Goal: Task Accomplishment & Management: Manage account settings

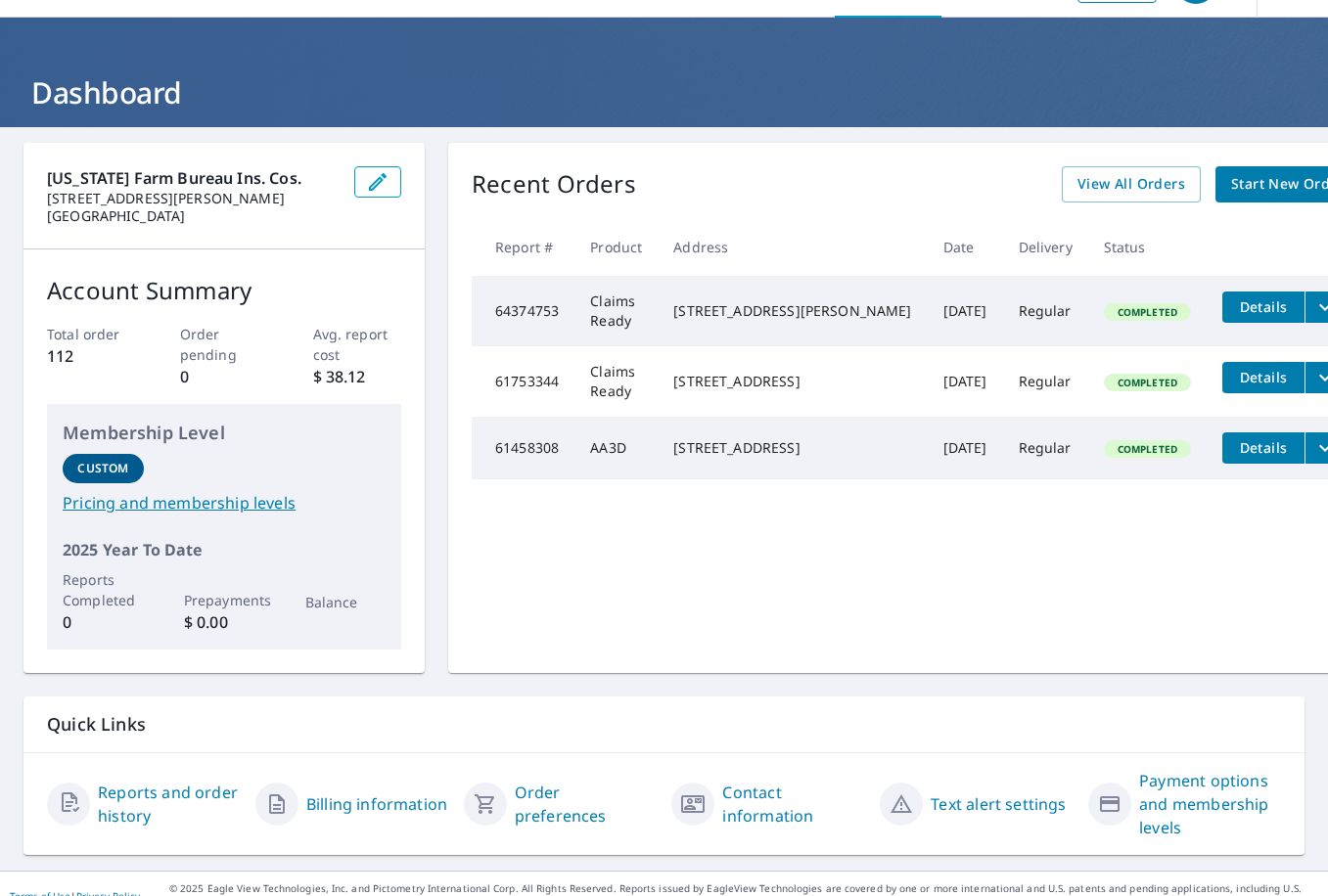
scroll to position [78, 0]
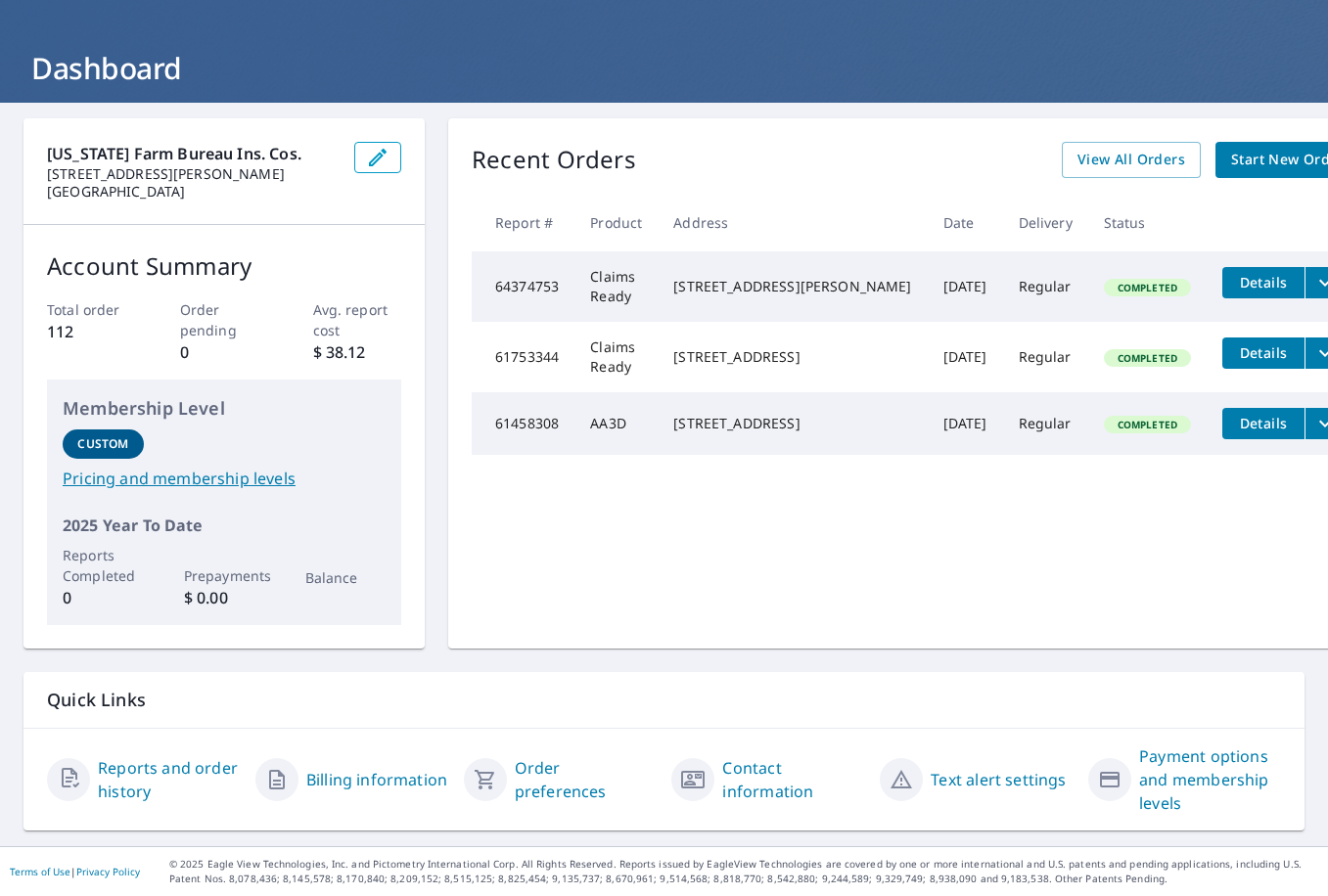
click at [125, 776] on link "Reports and order history" at bounding box center [169, 779] width 142 height 47
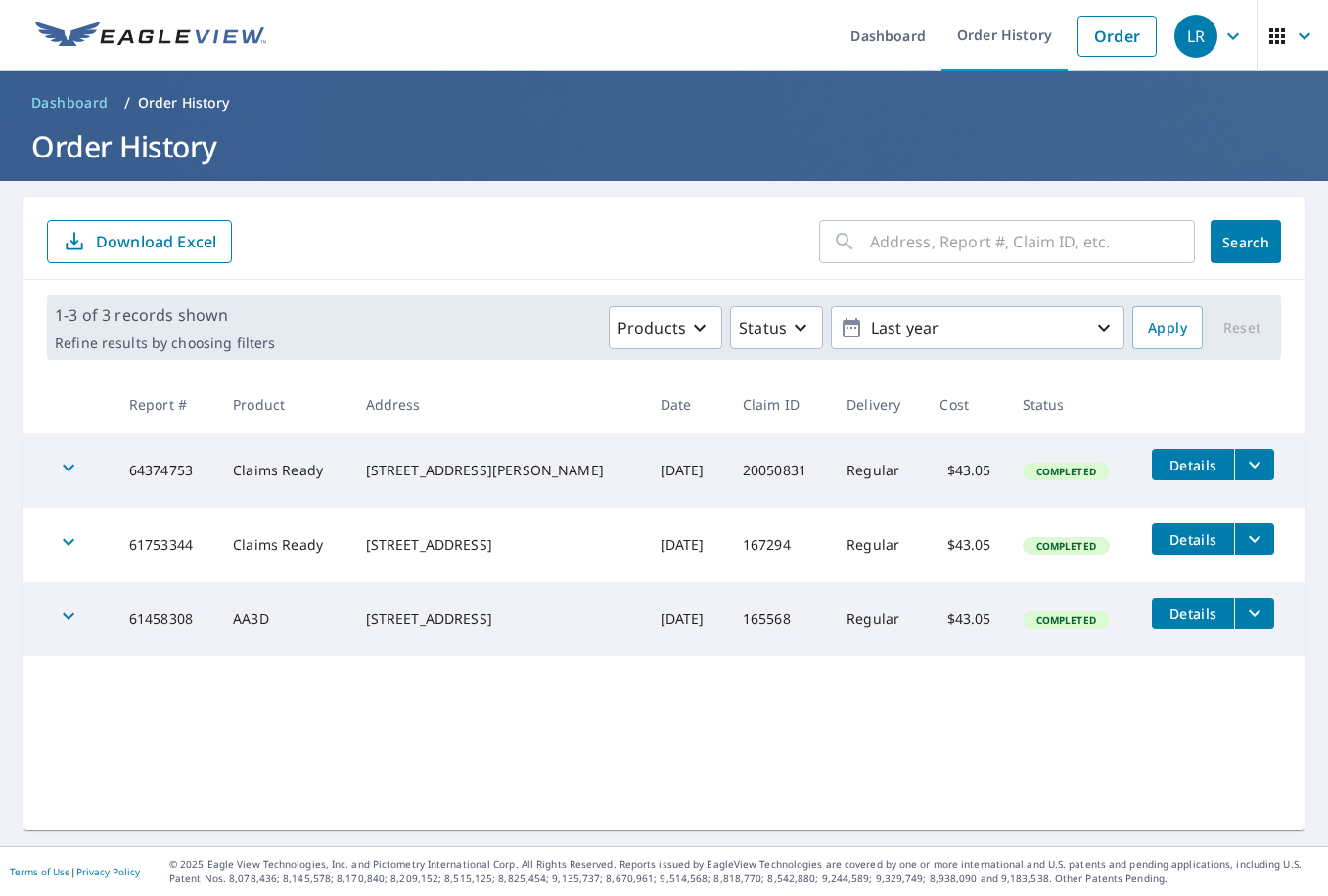
click at [883, 236] on input "text" at bounding box center [1033, 241] width 325 height 55
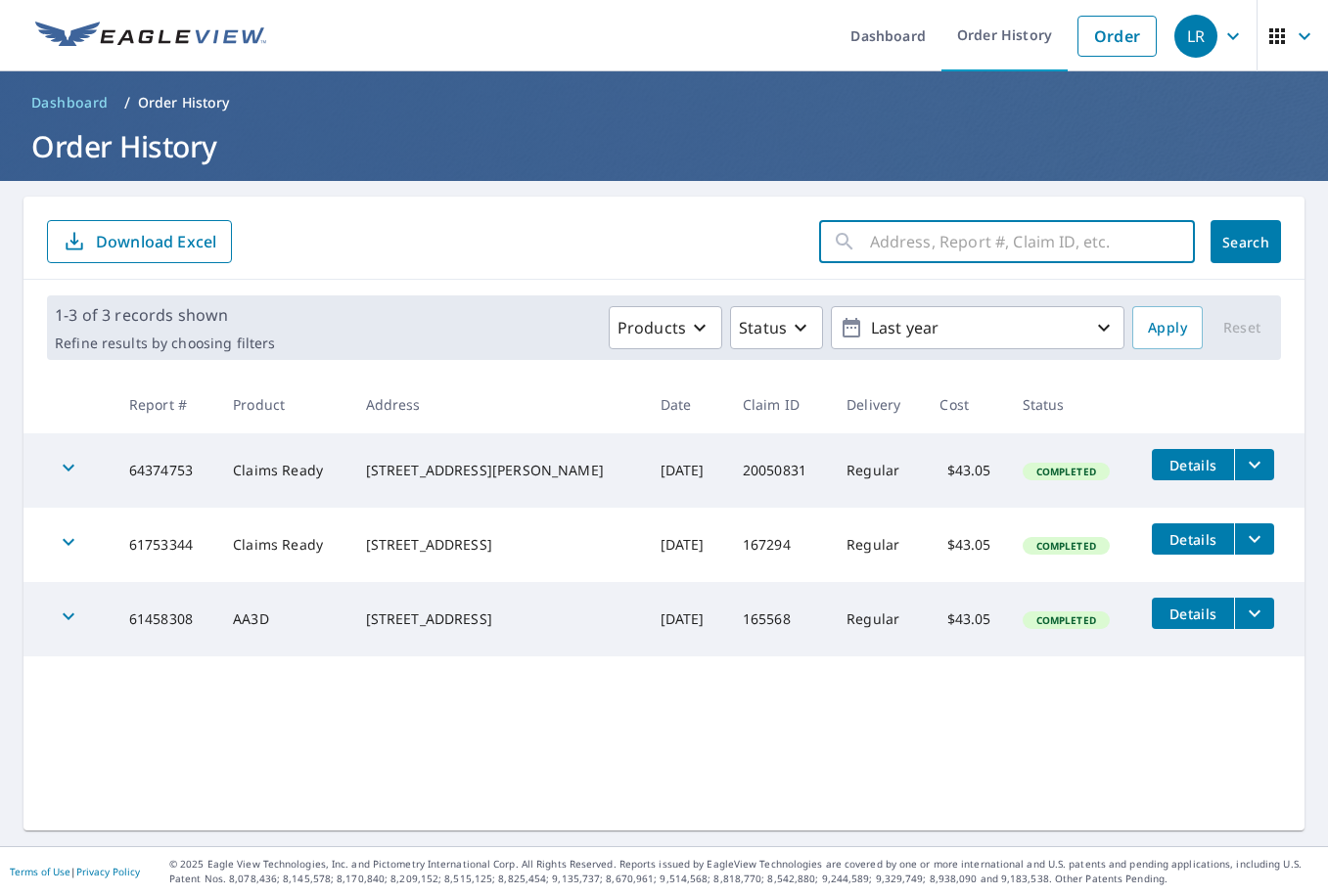
paste input "031269"
type input "03126912-01"
click at [1227, 239] on span "Search" at bounding box center [1245, 241] width 39 height 19
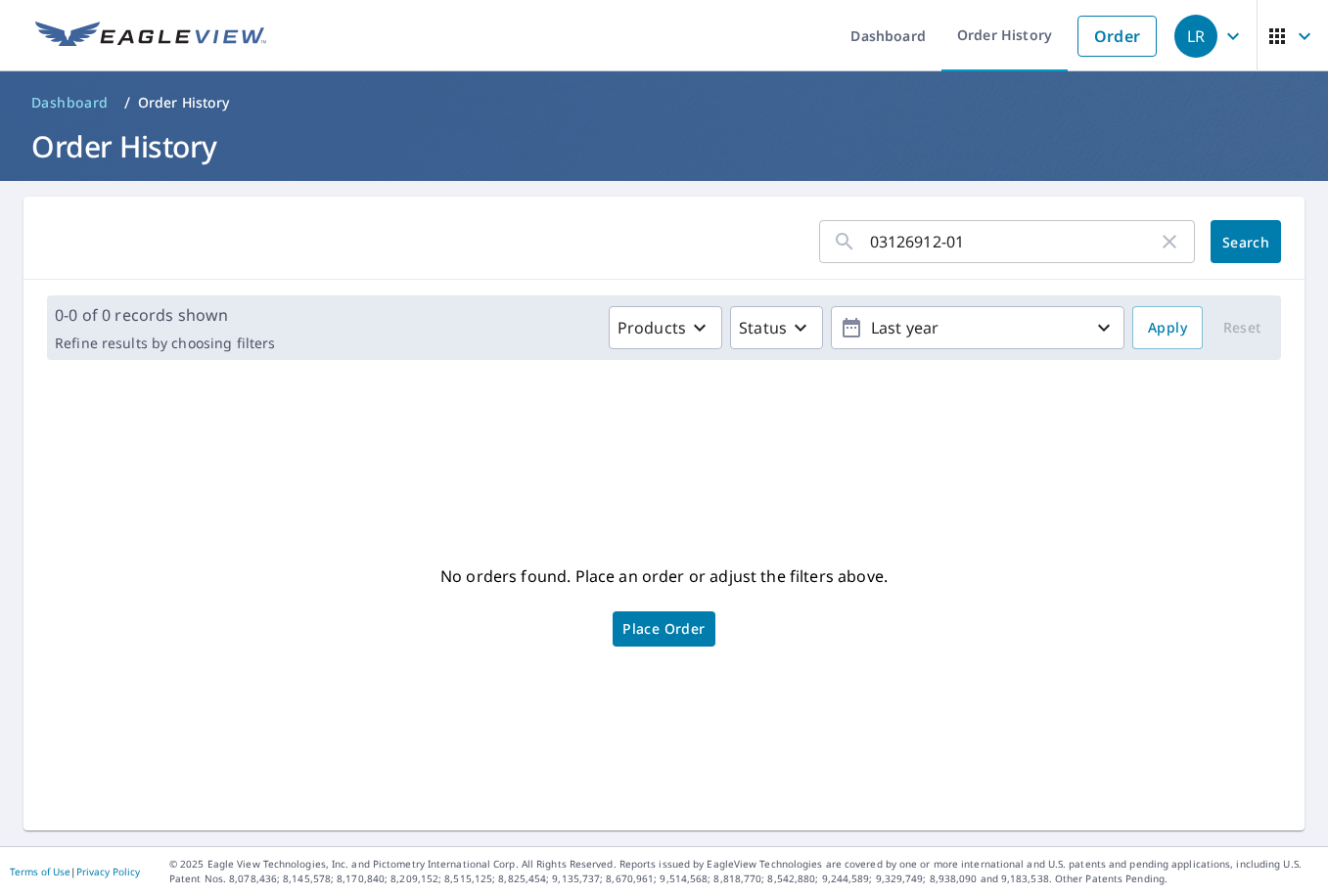
click at [1265, 39] on icon "button" at bounding box center [1277, 37] width 24 height 24
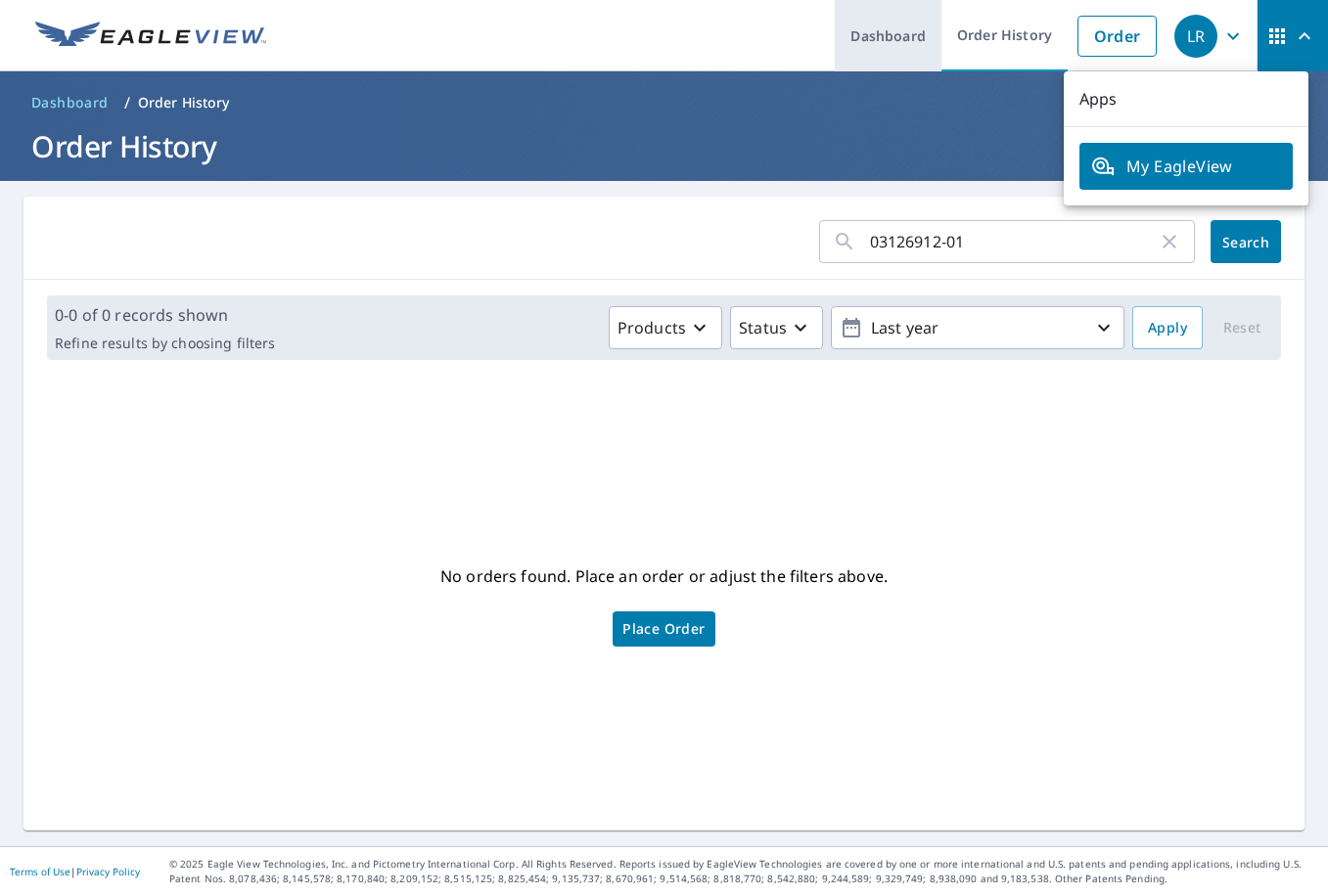
click at [856, 45] on link "Dashboard" at bounding box center [888, 36] width 107 height 72
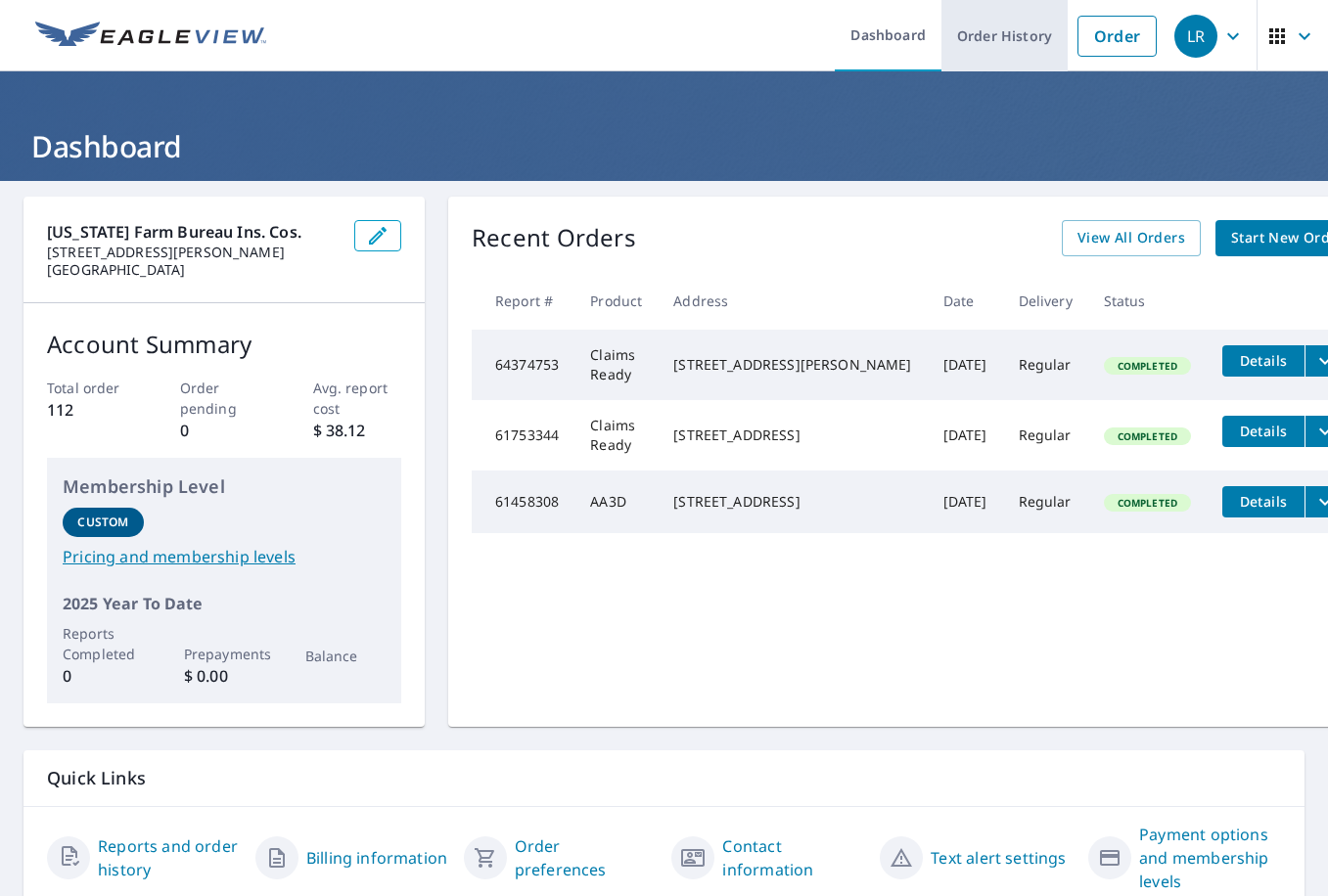
click at [993, 40] on link "Order History" at bounding box center [1005, 36] width 127 height 72
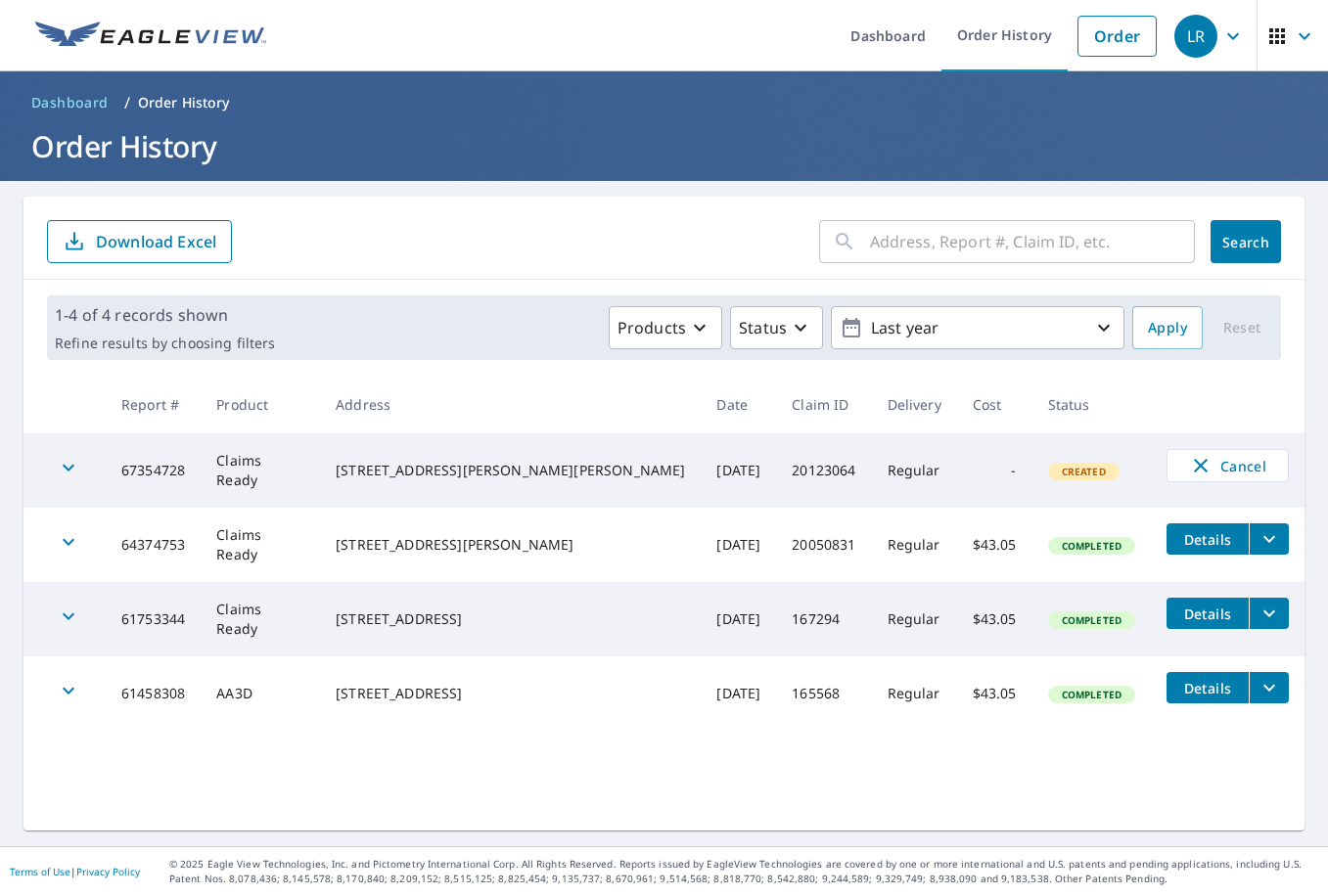
click at [1050, 472] on span "Created" at bounding box center [1084, 472] width 68 height 14
click at [65, 472] on icon "button" at bounding box center [69, 468] width 24 height 24
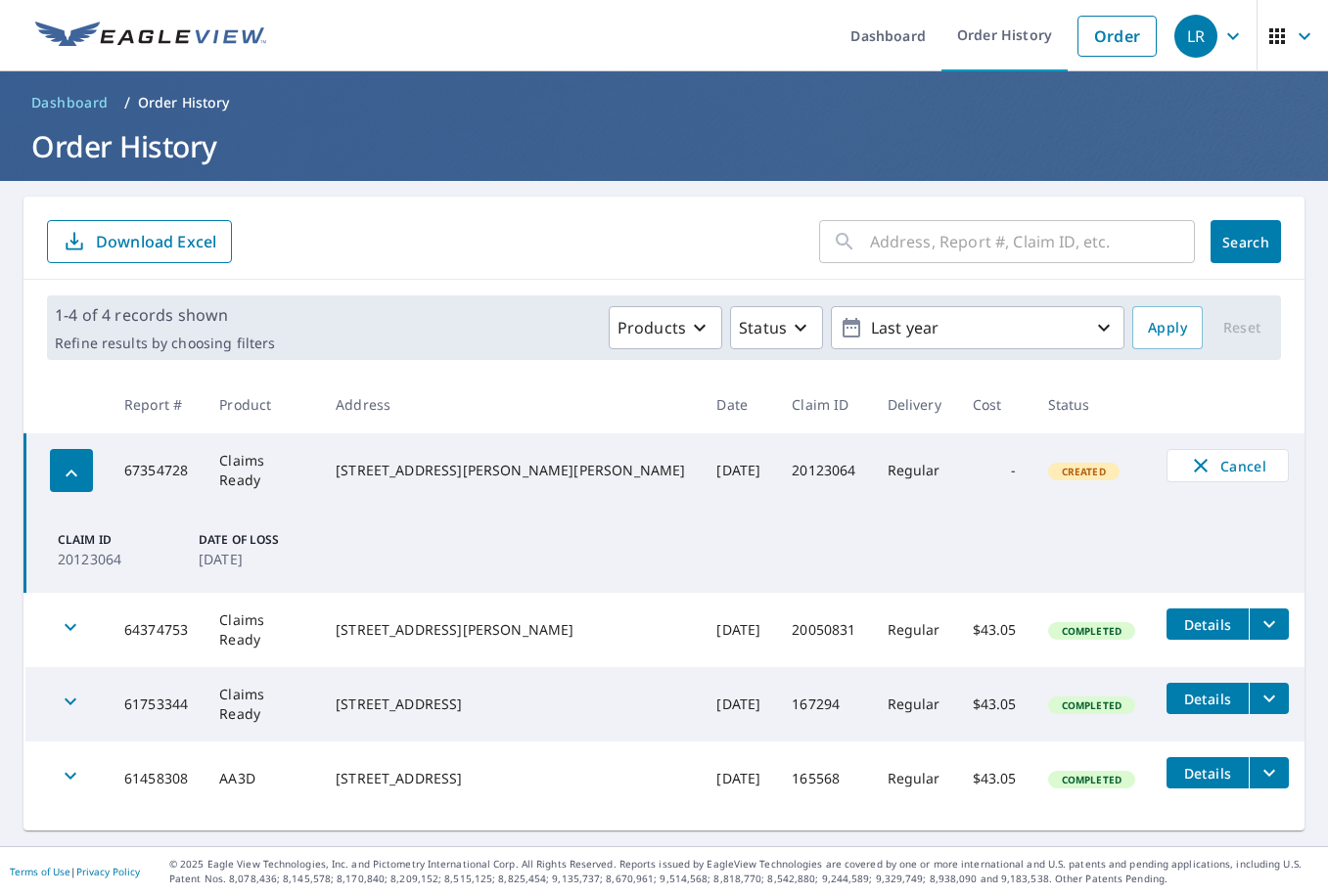
click at [94, 552] on p "20123064" at bounding box center [117, 559] width 118 height 21
click at [279, 556] on p "[DATE]" at bounding box center [257, 559] width 118 height 21
click at [941, 236] on input "text" at bounding box center [1033, 241] width 325 height 55
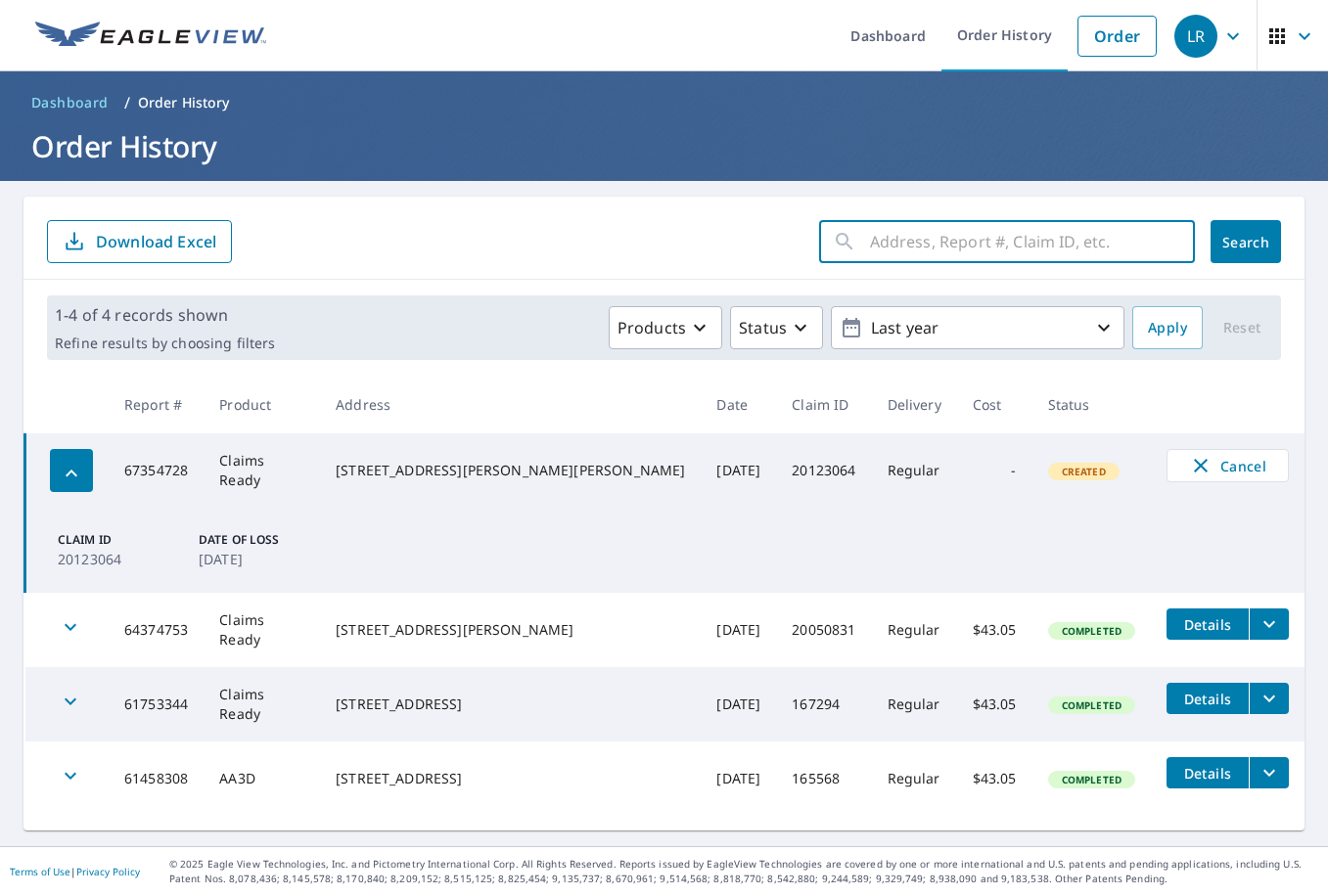
paste input "20123064"
type input "20123064"
click at [1237, 244] on span "Search" at bounding box center [1245, 241] width 39 height 19
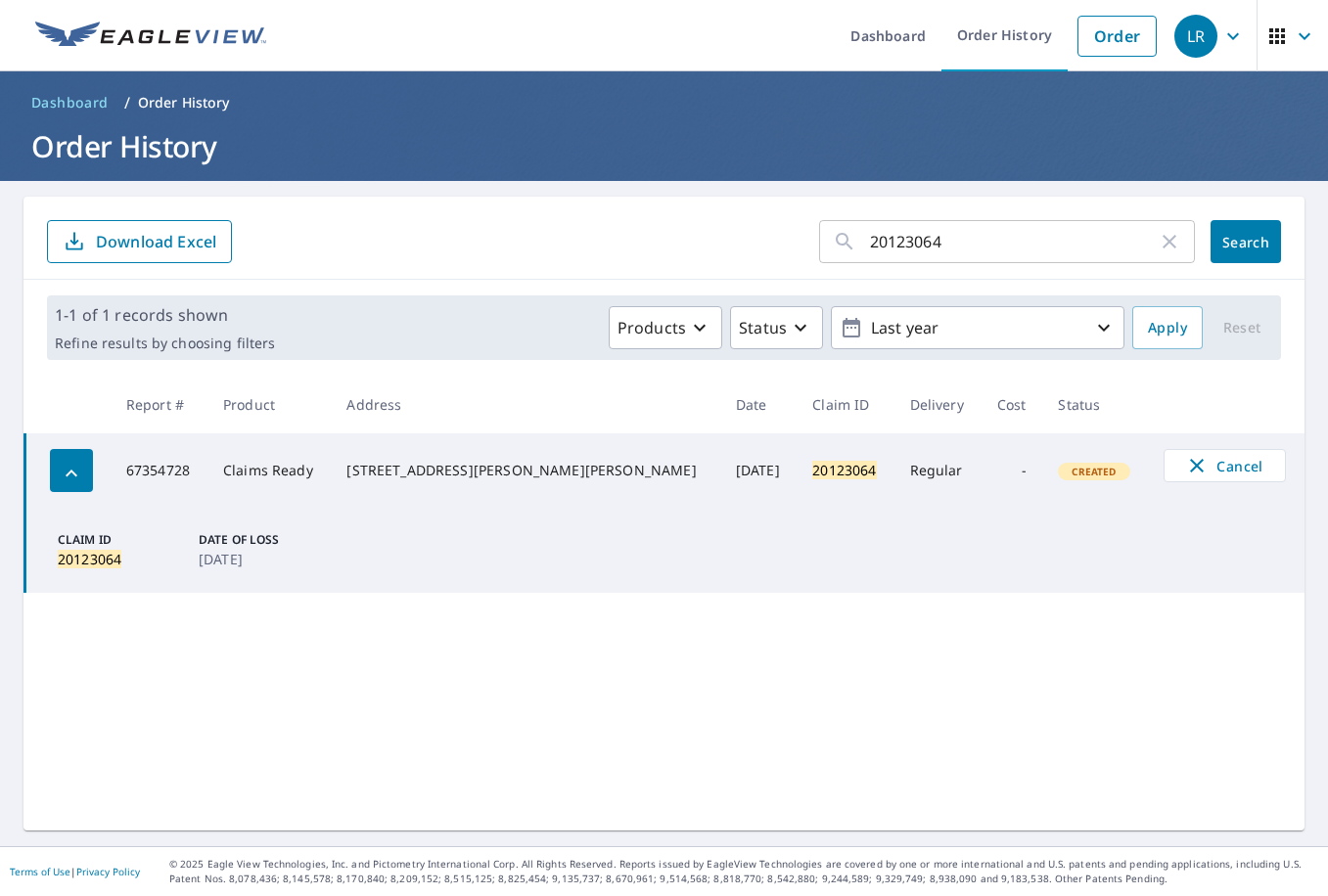
click at [551, 564] on td "Claim ID 20123064 Date of Loss [DATE]" at bounding box center [665, 550] width 1280 height 85
click at [1189, 698] on div "20123064 ​ Search Download Excel 1-1 of 1 records shown Refine results by choos…" at bounding box center [664, 514] width 1281 height 635
click at [1194, 472] on span "Cancel" at bounding box center [1224, 466] width 81 height 24
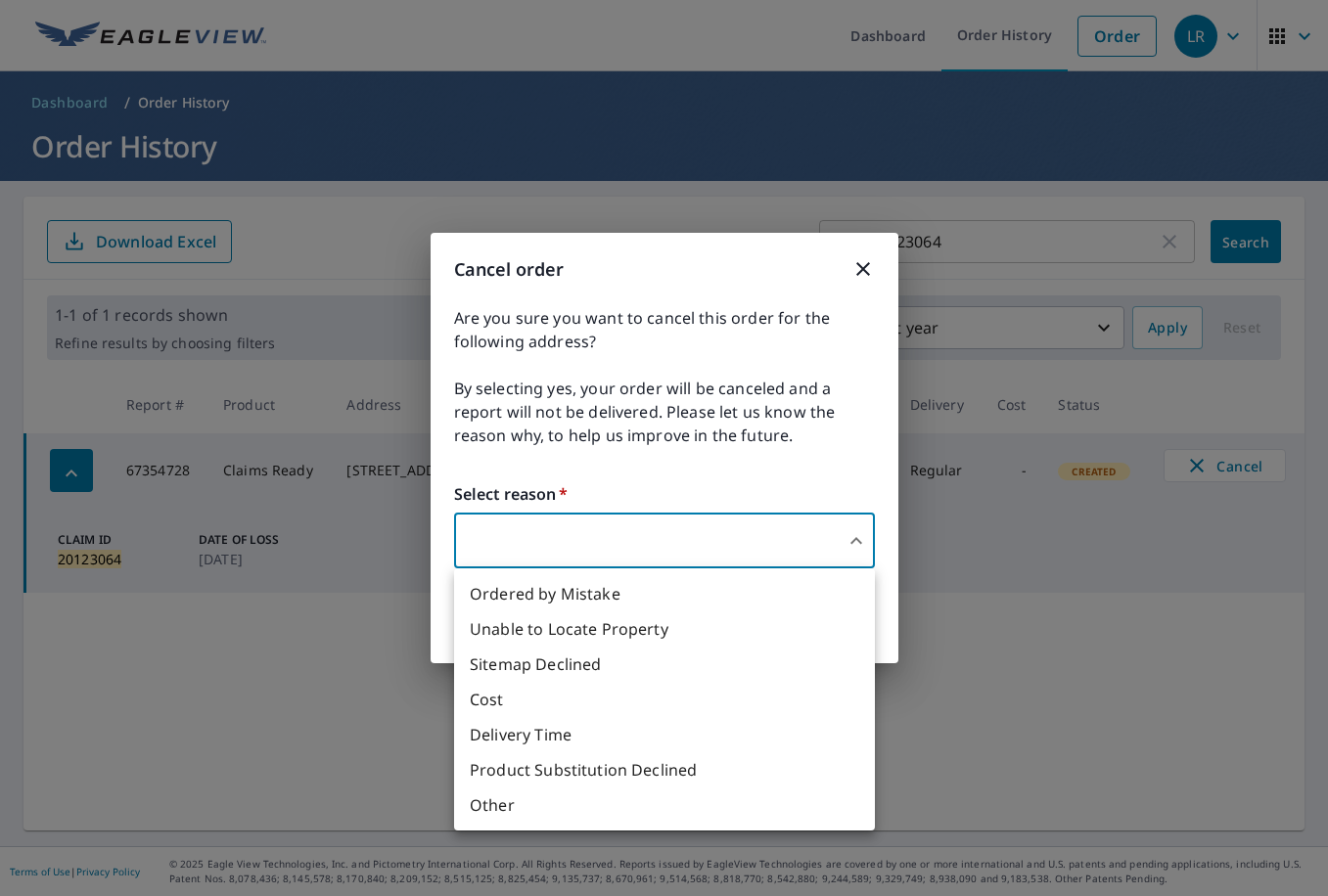
click at [655, 543] on body "LR LR Dashboard Order History Order LR Dashboard / Order History Order History …" at bounding box center [664, 448] width 1328 height 896
click at [112, 644] on div at bounding box center [664, 448] width 1328 height 896
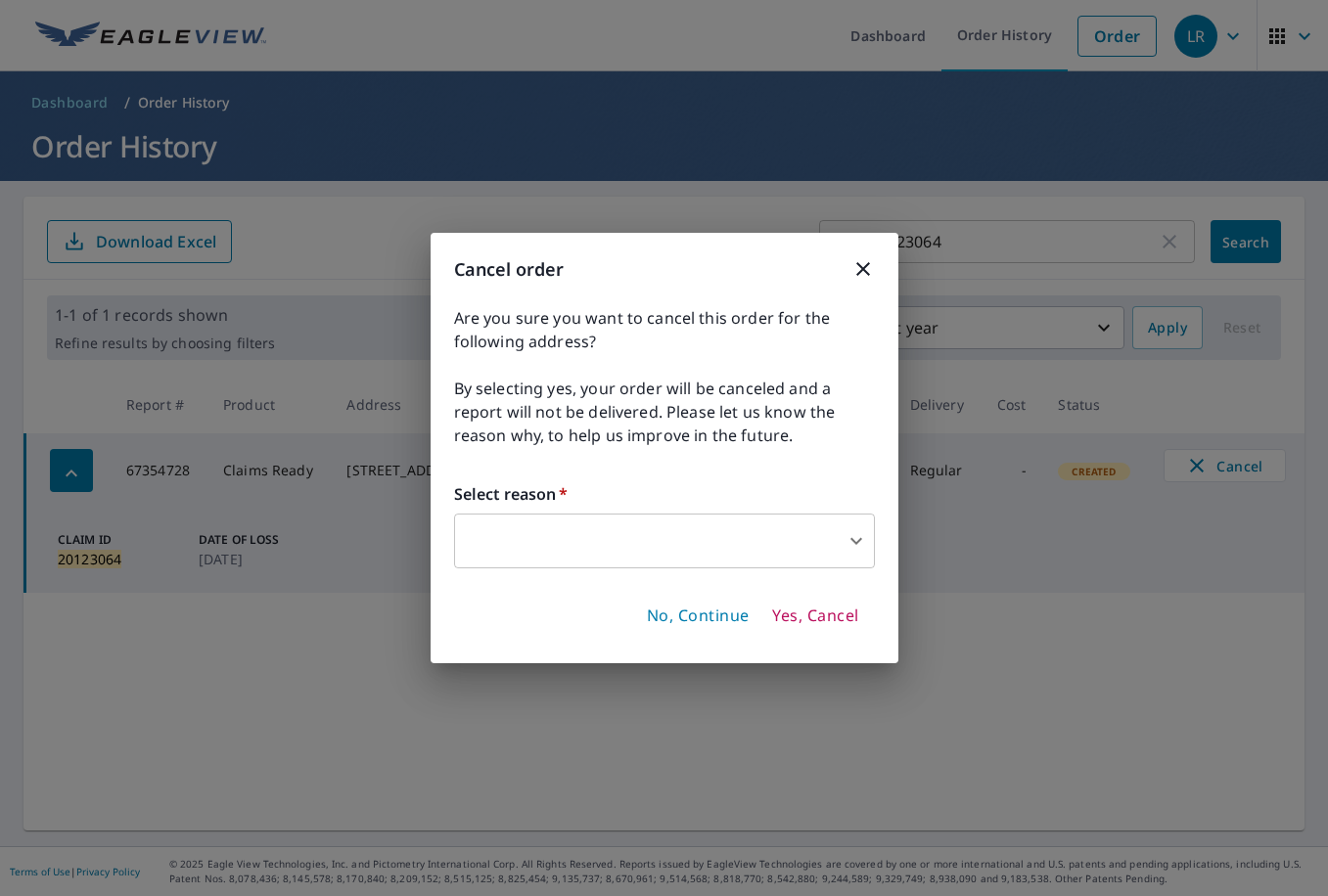
click at [667, 615] on span "No, Continue" at bounding box center [697, 617] width 103 height 22
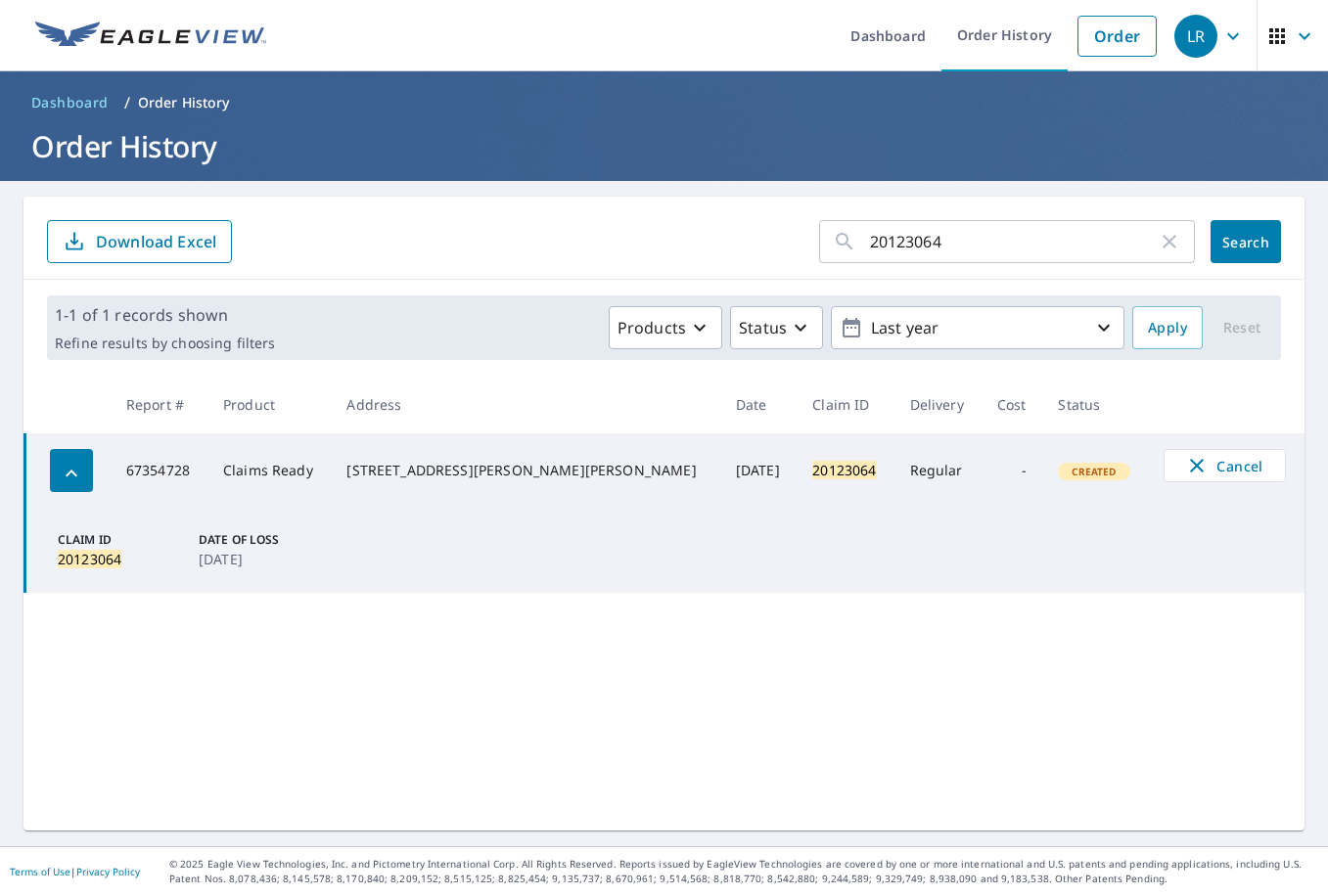
click at [496, 687] on div "20123064 ​ Search Download Excel 1-1 of 1 records shown Refine results by choos…" at bounding box center [664, 514] width 1281 height 635
click at [937, 665] on div "20123064 ​ Search Download Excel 1-1 of 1 records shown Refine results by choos…" at bounding box center [664, 514] width 1281 height 635
click at [1222, 730] on div "20123064 ​ Search Download Excel 1-1 of 1 records shown Refine results by choos…" at bounding box center [664, 514] width 1281 height 635
click at [1194, 562] on td "Claim ID 20123064 Date of Loss [DATE]" at bounding box center [665, 550] width 1280 height 85
click at [1184, 470] on span "Cancel" at bounding box center [1224, 466] width 81 height 24
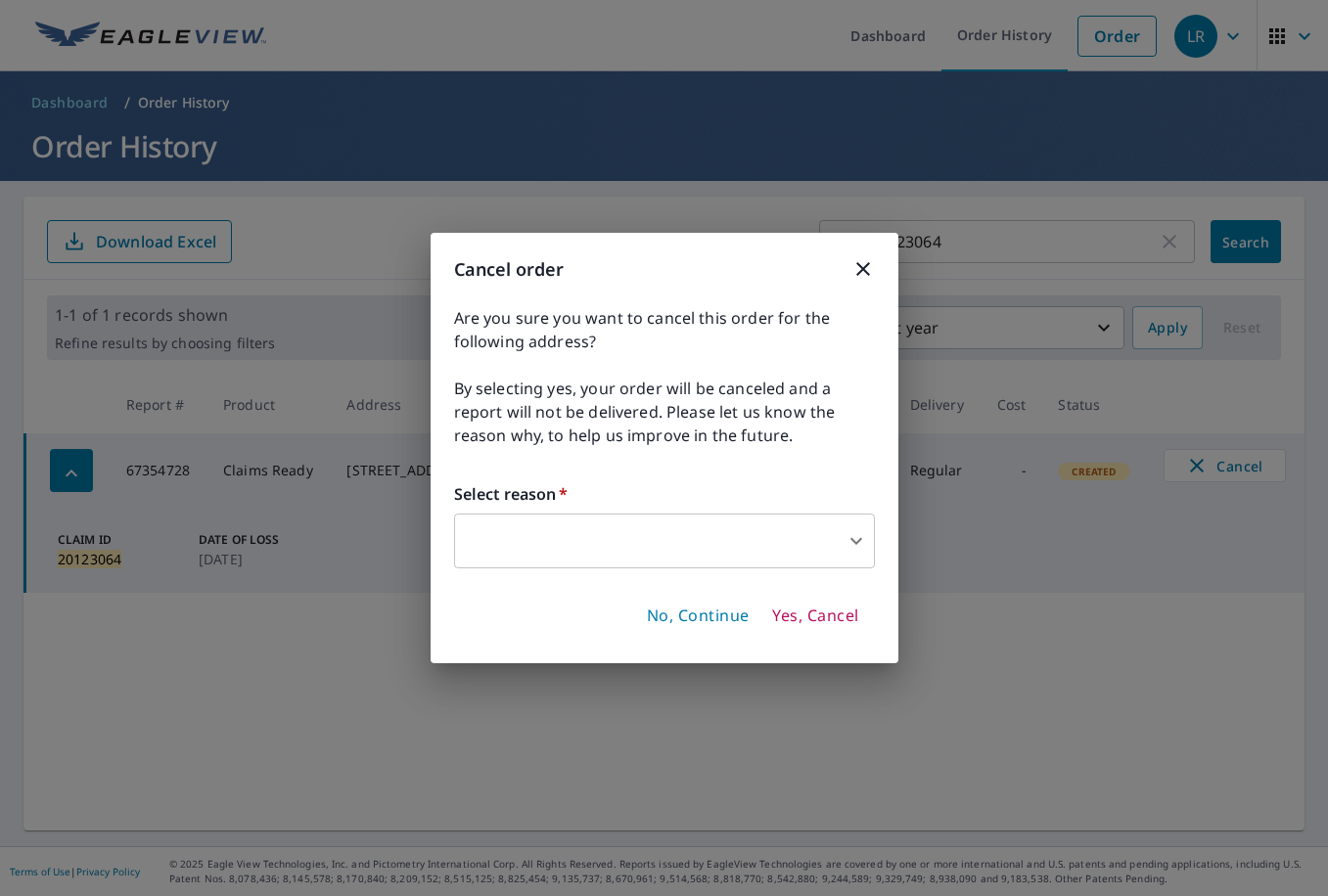
click at [715, 555] on body "LR LR Dashboard Order History Order LR Dashboard / Order History Order History …" at bounding box center [664, 448] width 1328 height 896
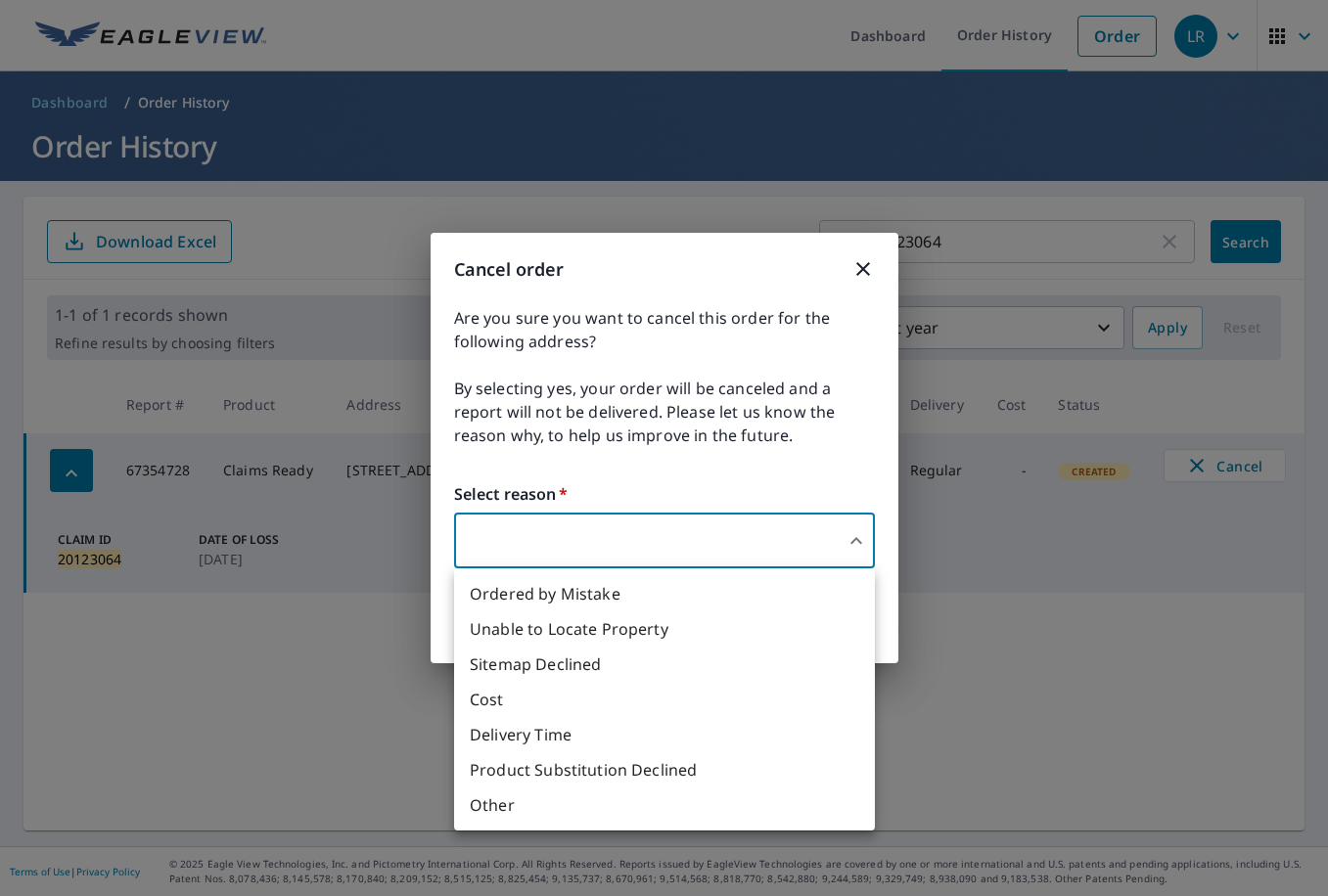
click at [573, 592] on li "Ordered by Mistake" at bounding box center [664, 594] width 421 height 35
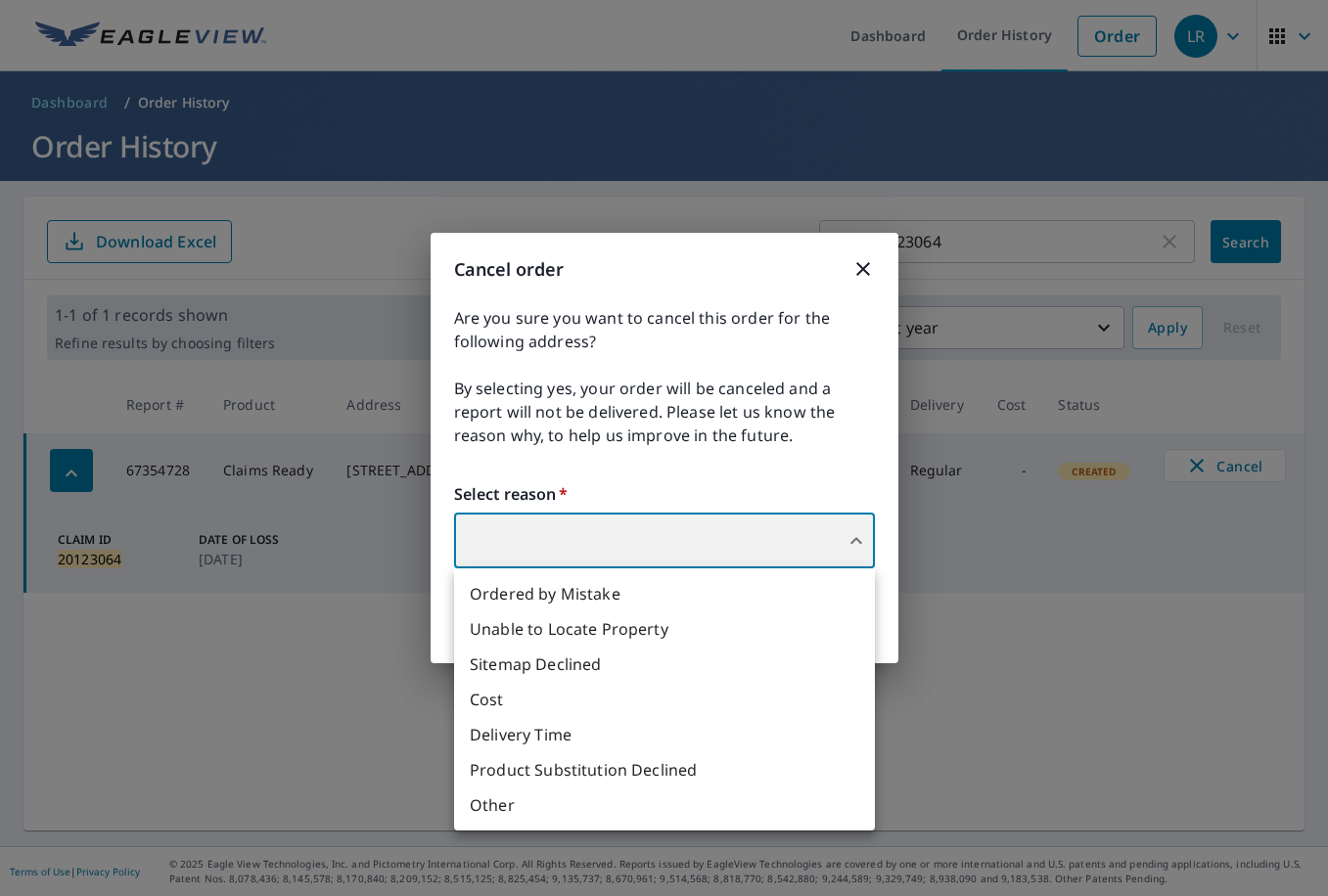
type input "30"
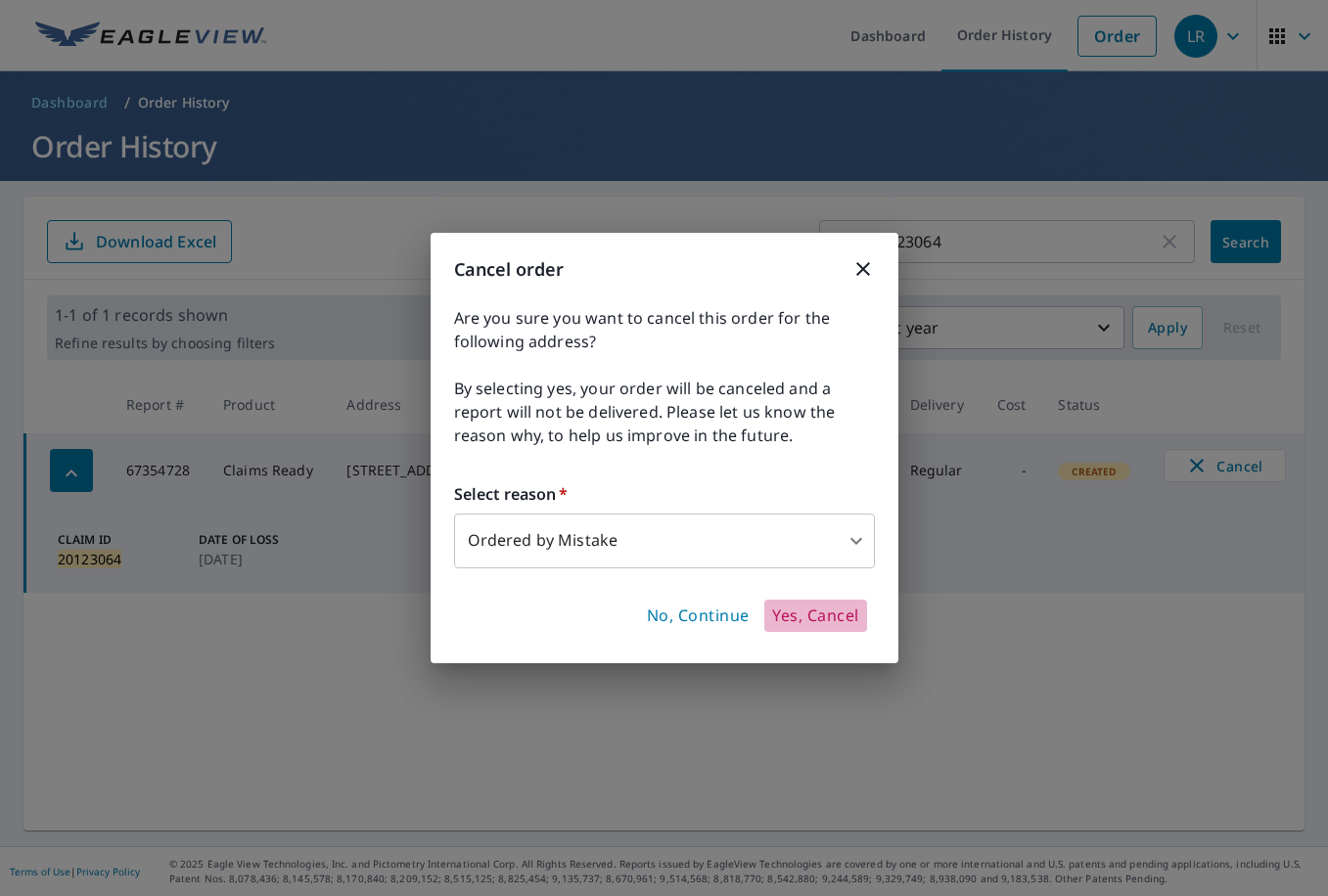
click at [838, 617] on span "Yes, Cancel" at bounding box center [815, 617] width 86 height 22
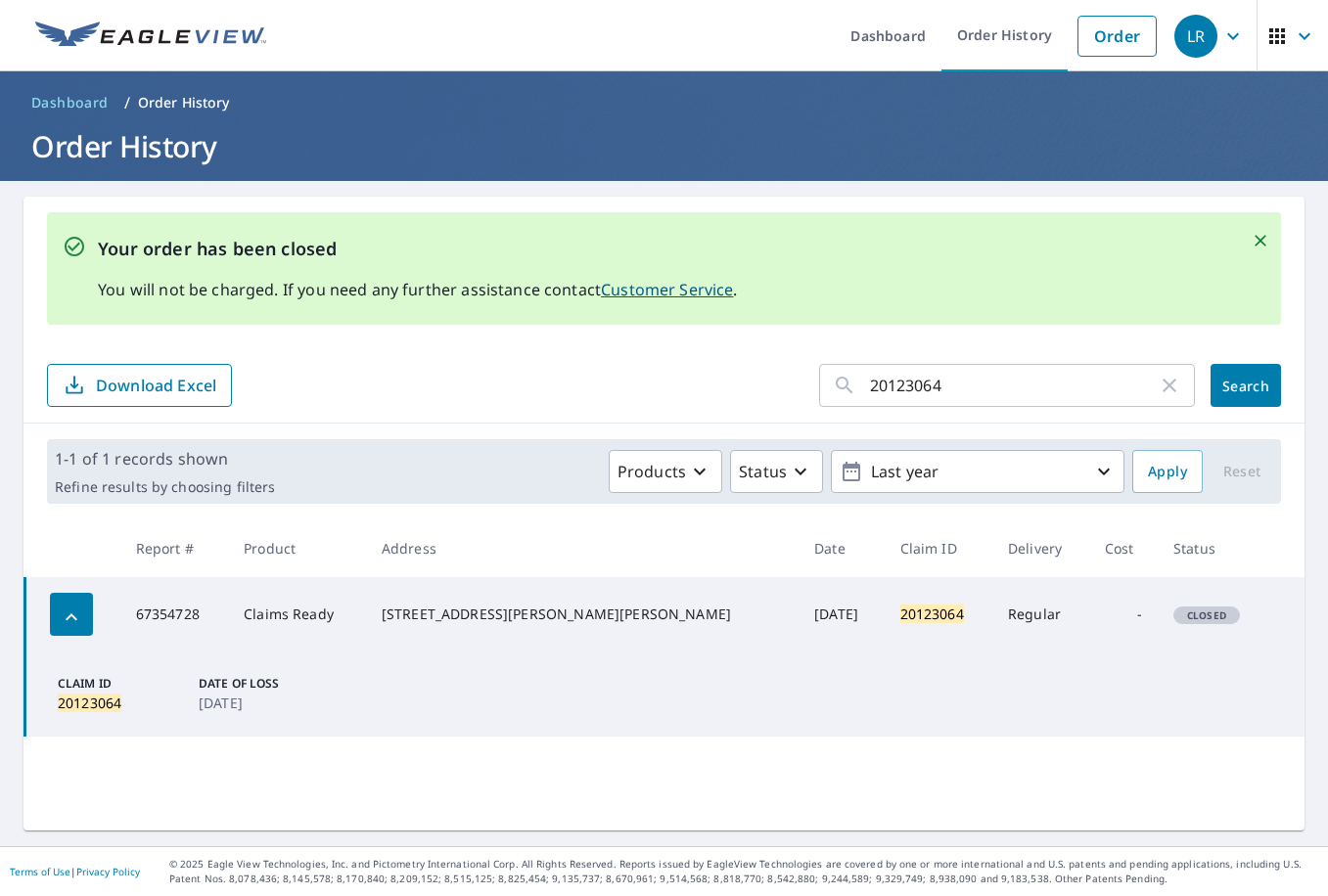
click at [1007, 204] on div "Your order has been closed You will not be charged. If you need any further ass…" at bounding box center [664, 514] width 1281 height 635
